Goal: Information Seeking & Learning: Learn about a topic

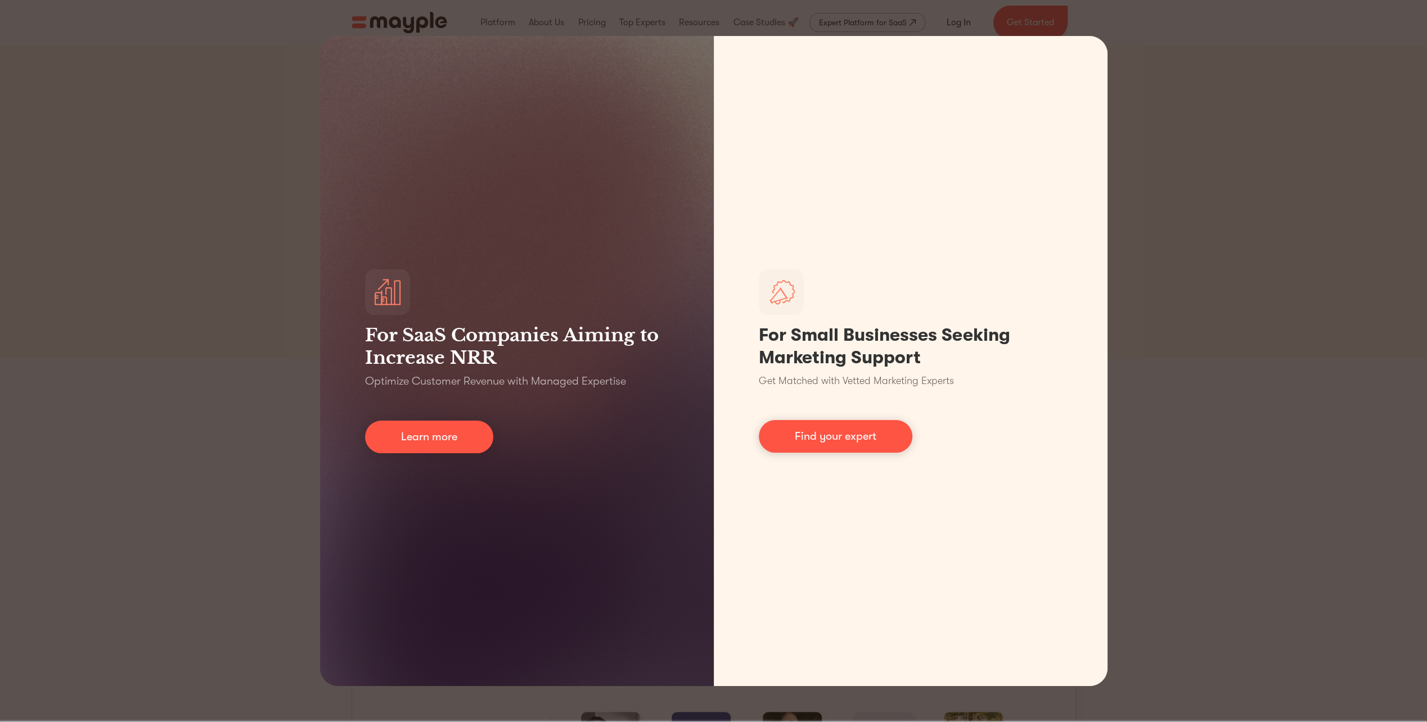
click at [1361, 152] on div "For SaaS Companies Aiming to Increase NRR Optimize Customer Revenue with Manage…" at bounding box center [713, 361] width 1427 height 722
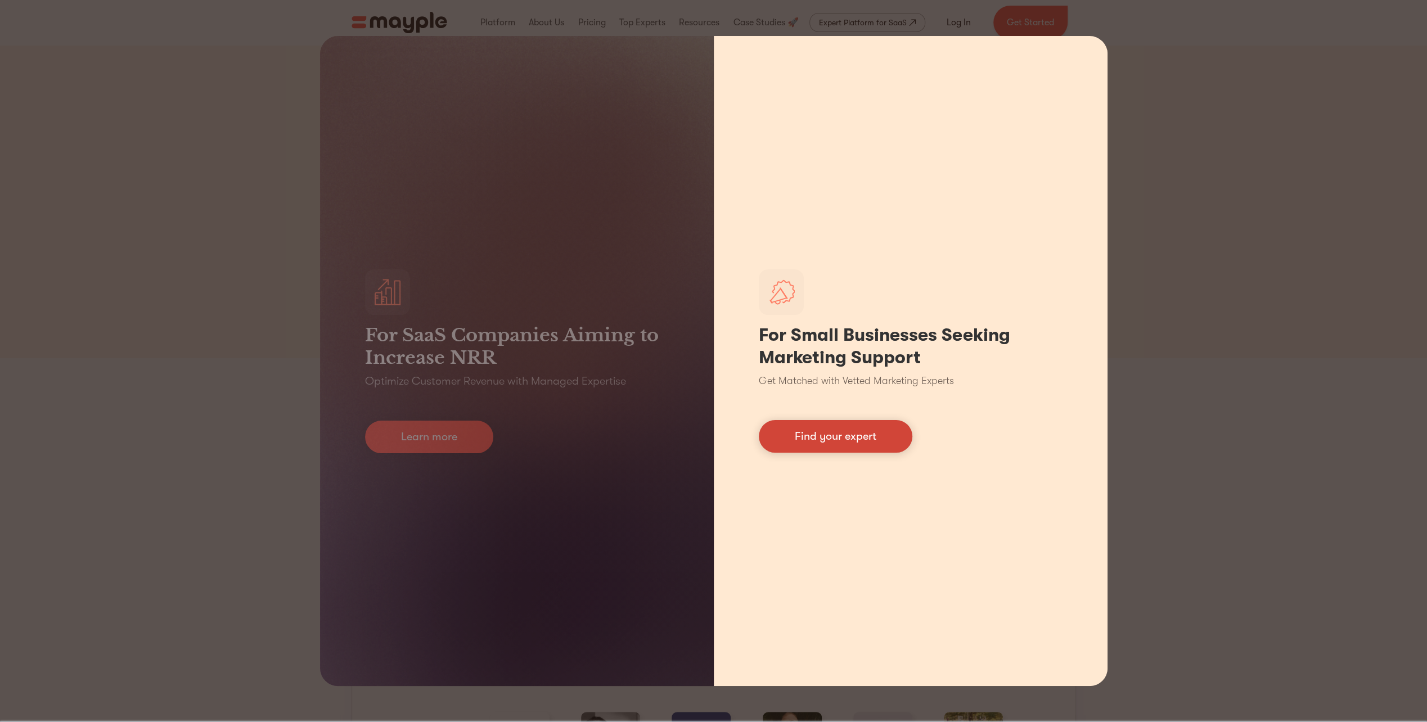
click at [842, 439] on link "Find your expert" at bounding box center [836, 436] width 154 height 33
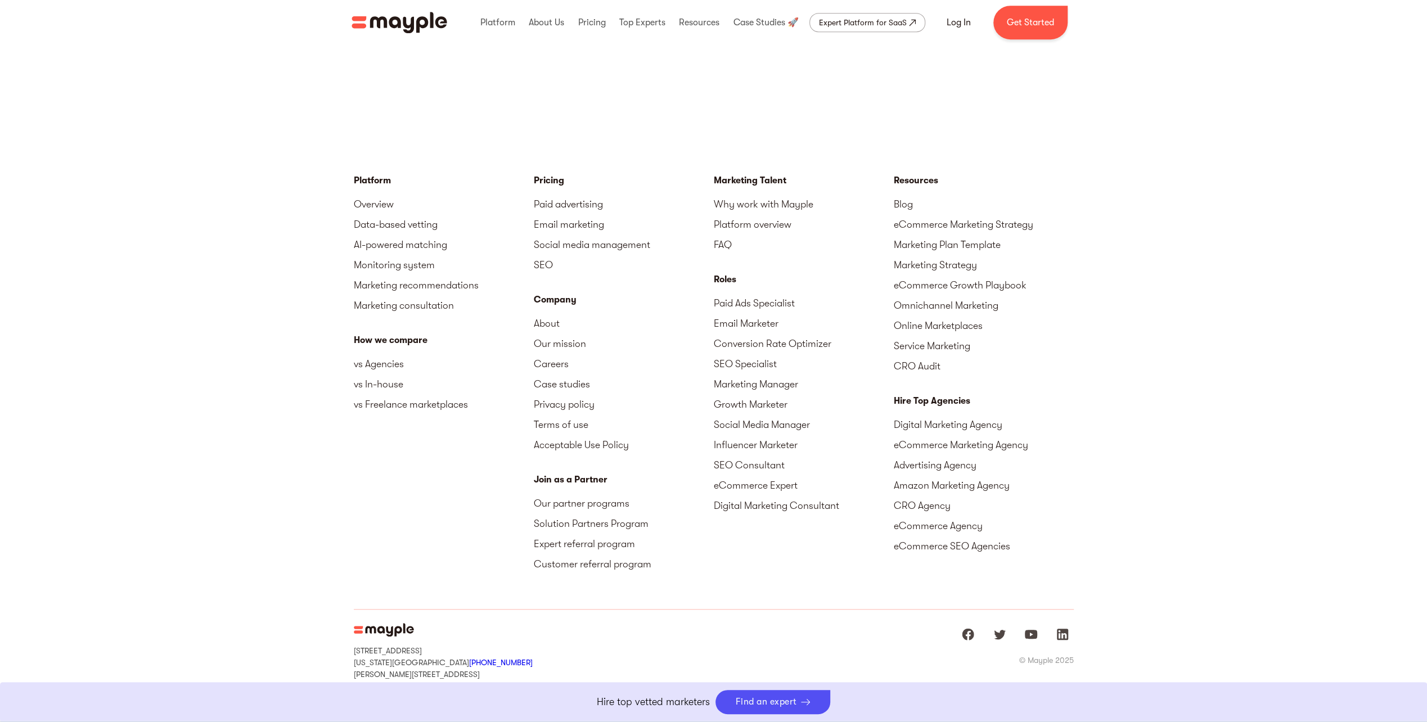
scroll to position [4919, 0]
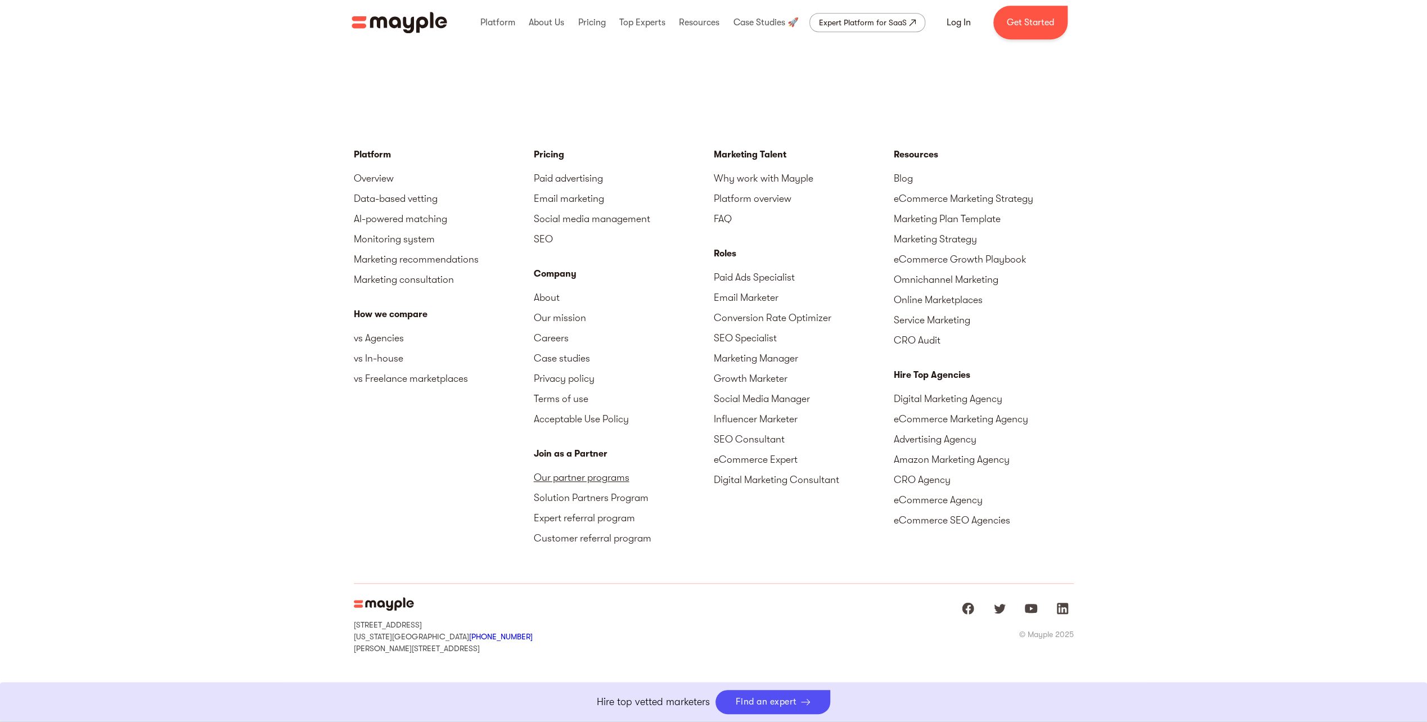
click at [570, 477] on link "Our partner programs" at bounding box center [624, 478] width 180 height 20
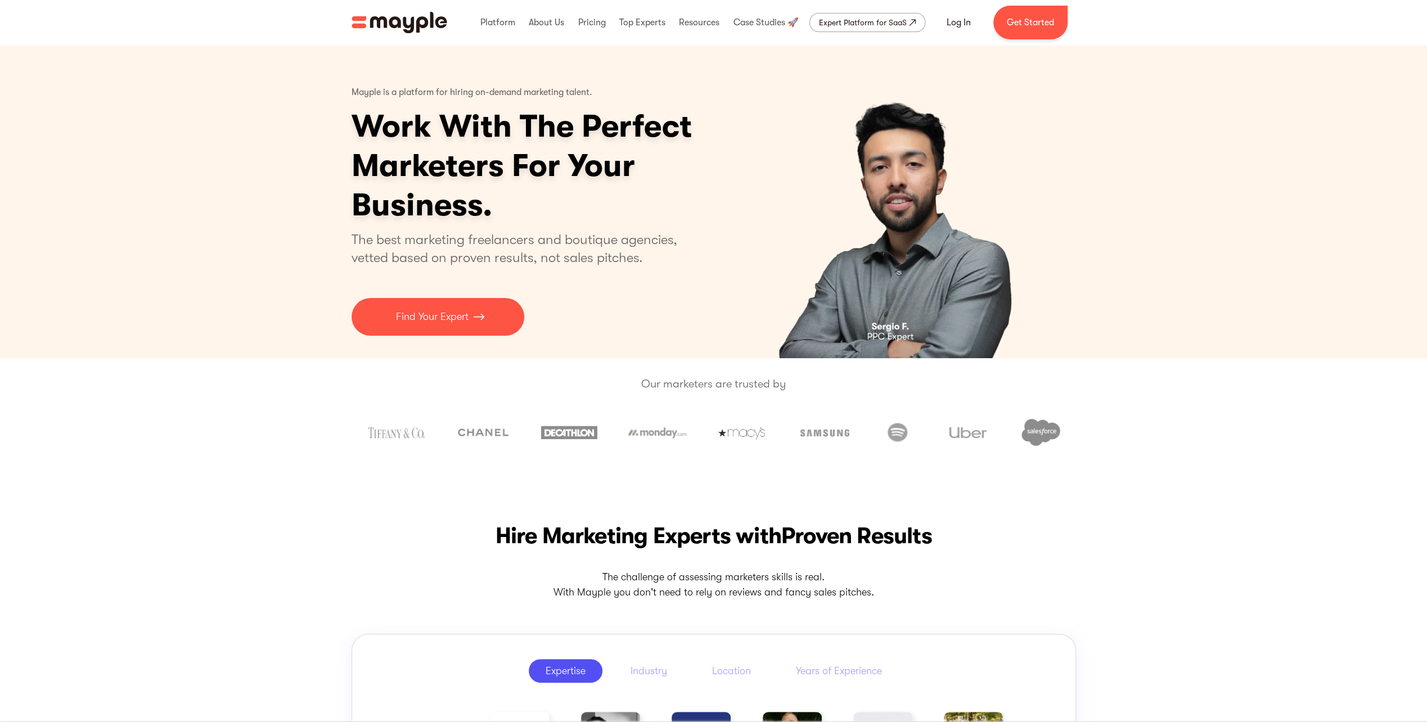
scroll to position [4845, 0]
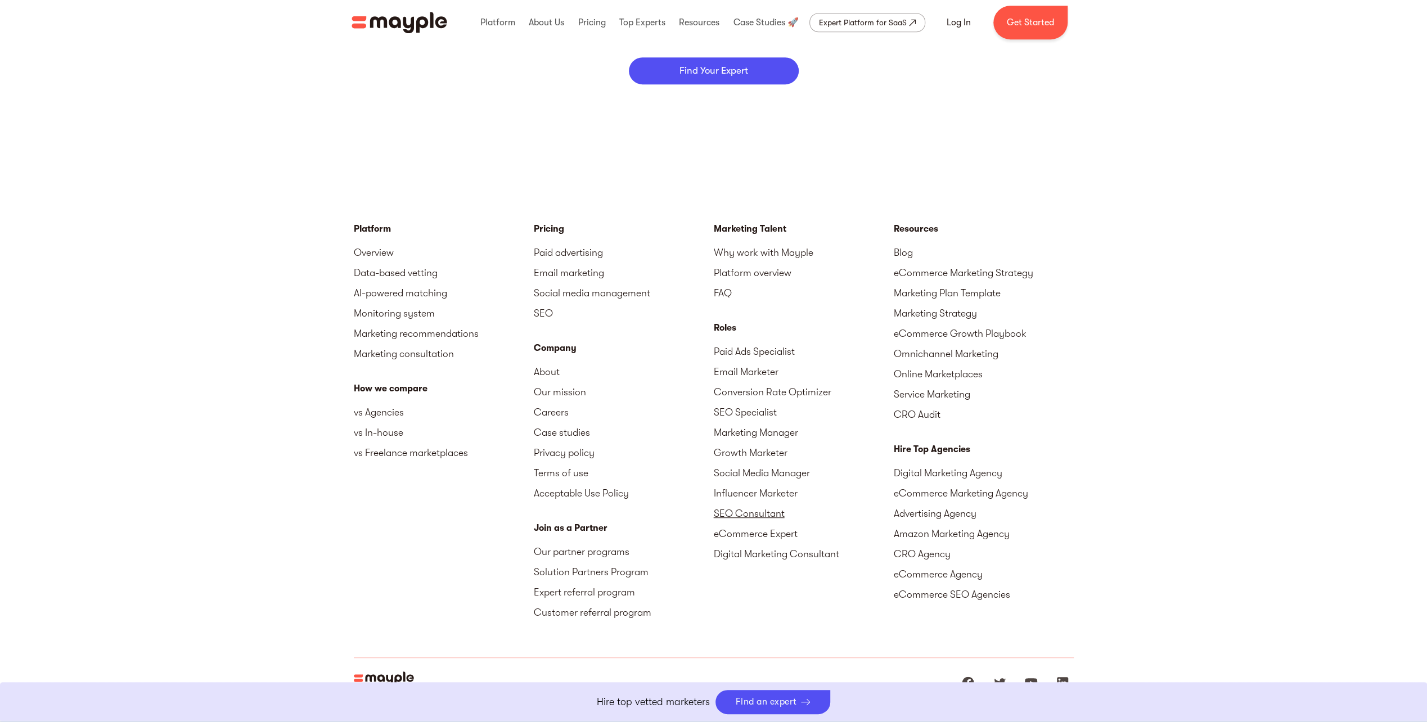
click at [769, 504] on link "SEO Consultant" at bounding box center [804, 514] width 180 height 20
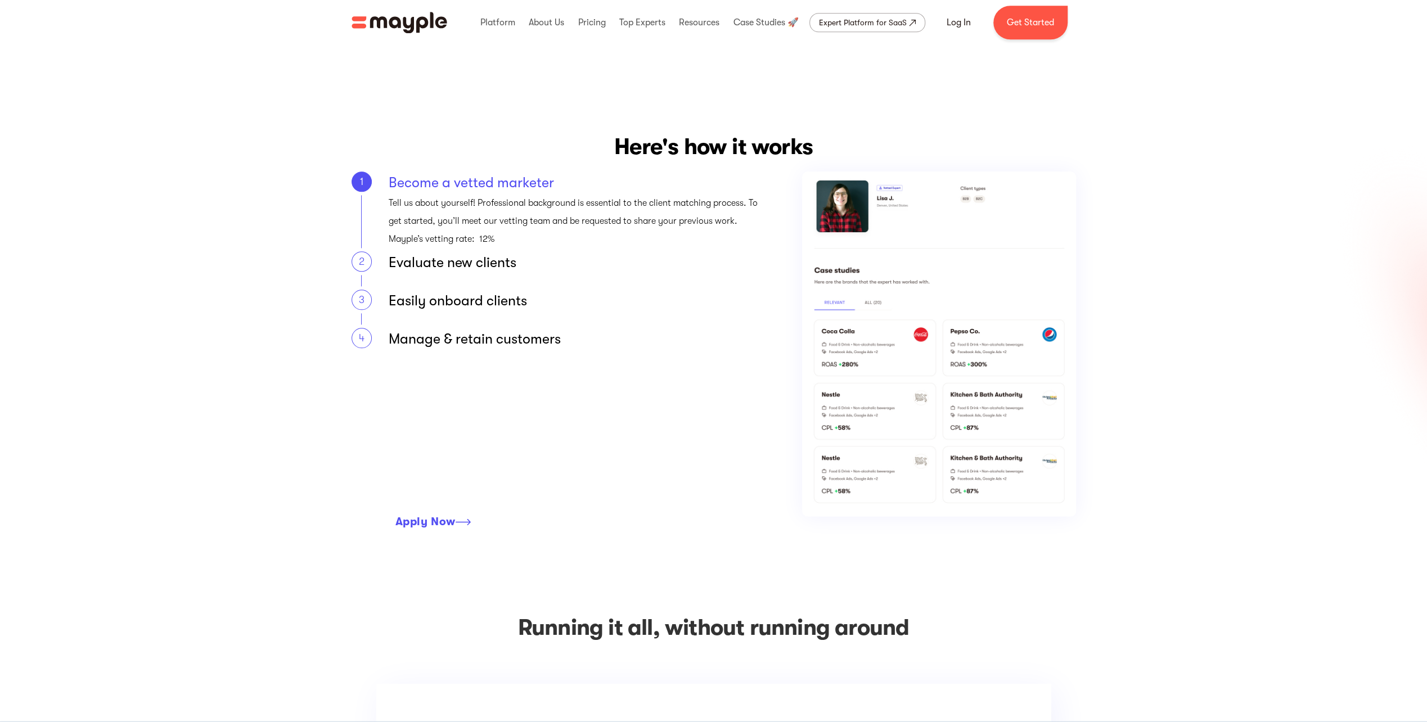
scroll to position [1238, 0]
